Goal: Transaction & Acquisition: Purchase product/service

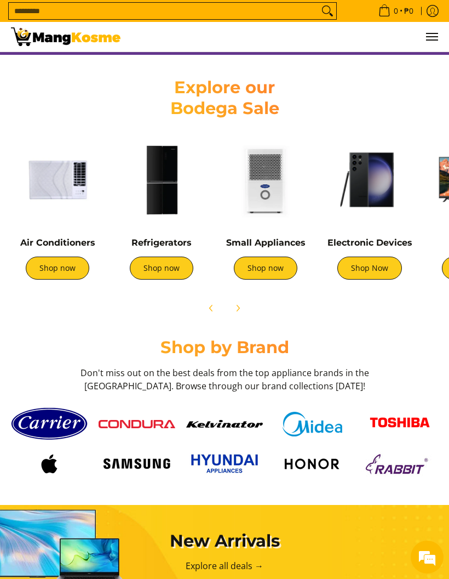
click at [151, 269] on link "Shop now" at bounding box center [162, 267] width 64 height 23
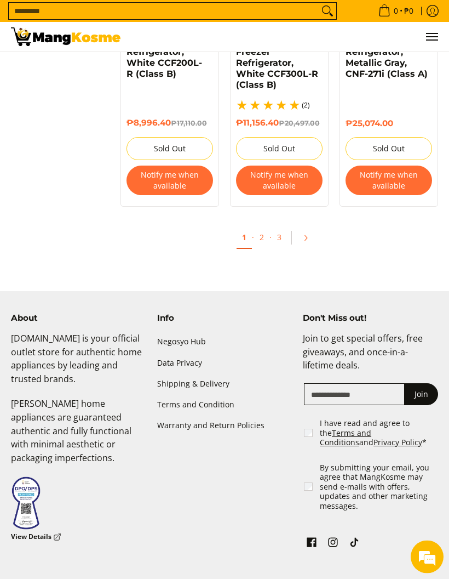
scroll to position [2339, 0]
click at [263, 232] on link "2" at bounding box center [261, 236] width 15 height 21
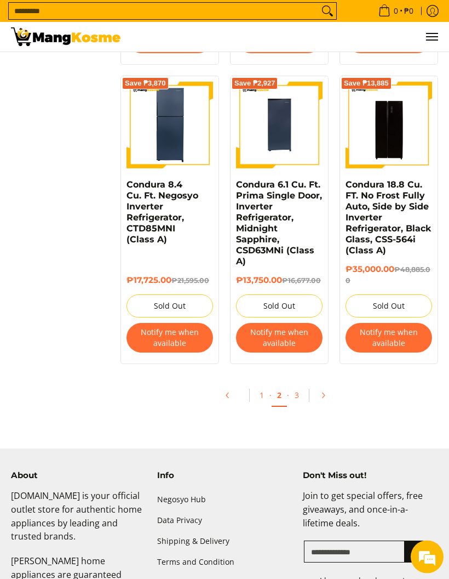
scroll to position [2230, 0]
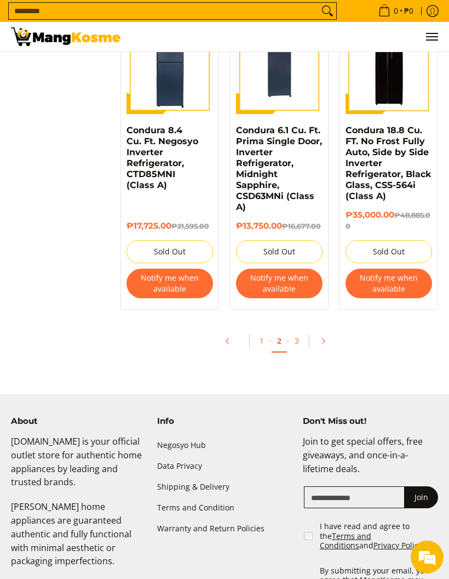
click at [296, 341] on link "3" at bounding box center [296, 340] width 15 height 21
